Goal: Task Accomplishment & Management: Manage account settings

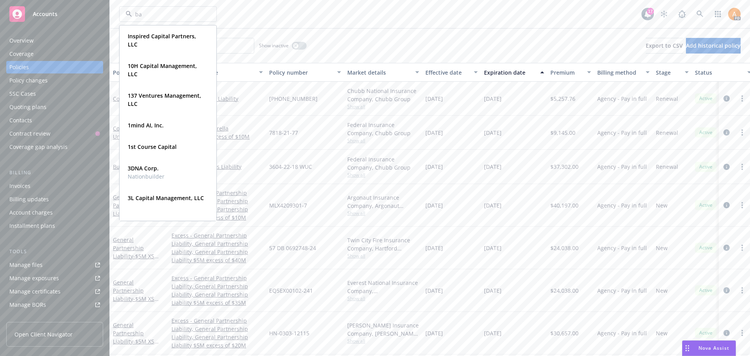
type input "bao"
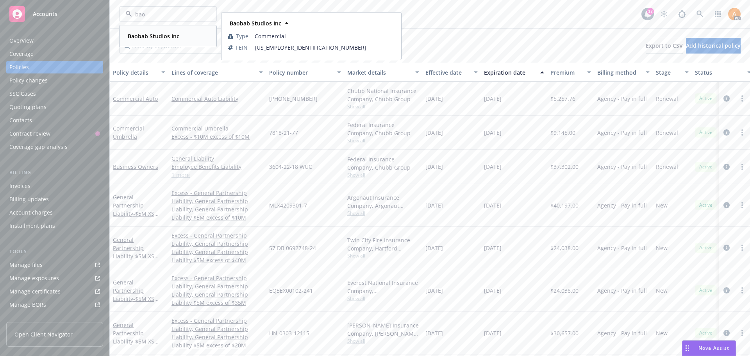
click at [168, 32] on strong "Baobab Studios Inc" at bounding box center [154, 35] width 52 height 7
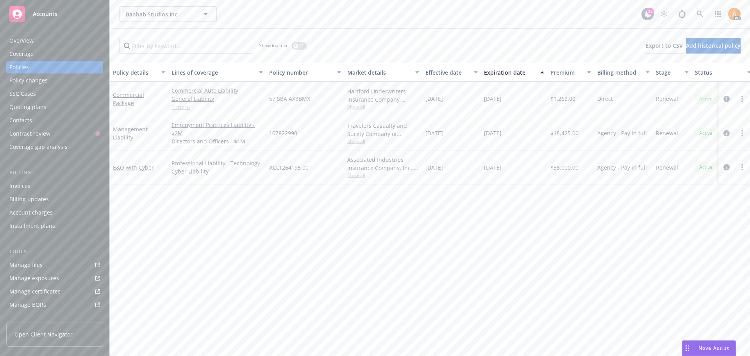
click at [34, 39] on div "Overview" at bounding box center [54, 40] width 91 height 13
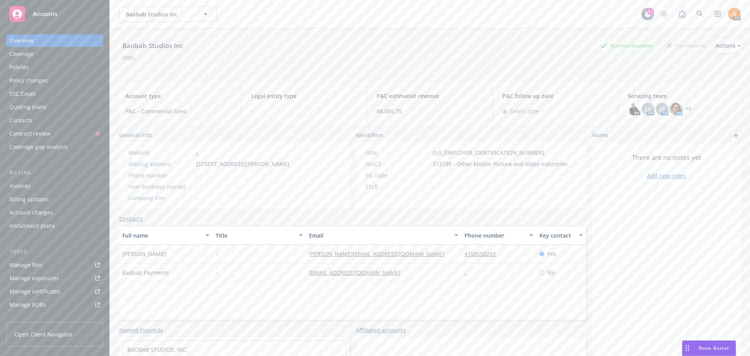
click at [686, 107] on link "+ 1" at bounding box center [688, 109] width 5 height 5
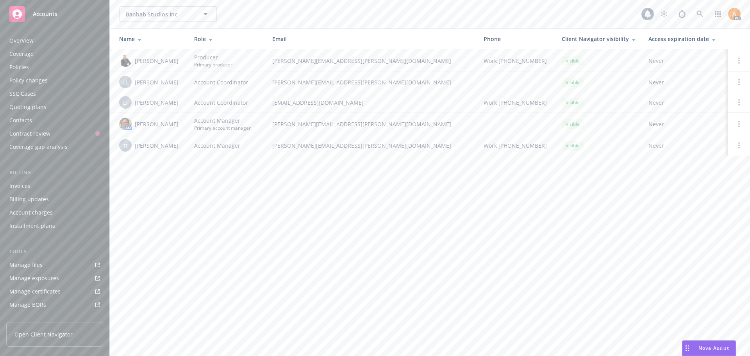
scroll to position [140, 0]
